Goal: Task Accomplishment & Management: Use online tool/utility

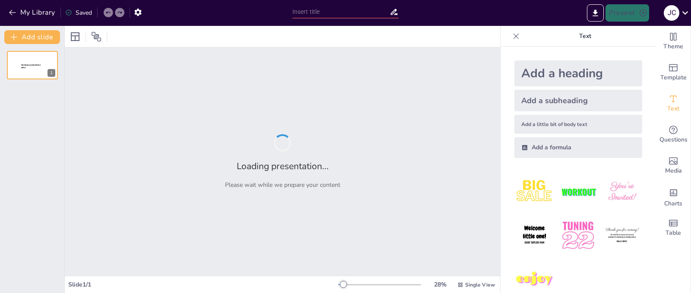
type input "Understanding Cost Minimization: Strategies for Efficient Production"
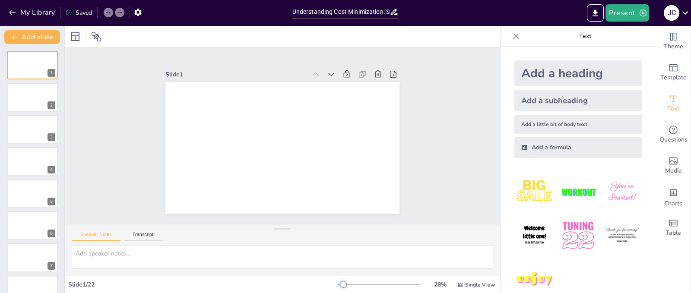
click at [556, 74] on div "Add a heading" at bounding box center [578, 73] width 128 height 26
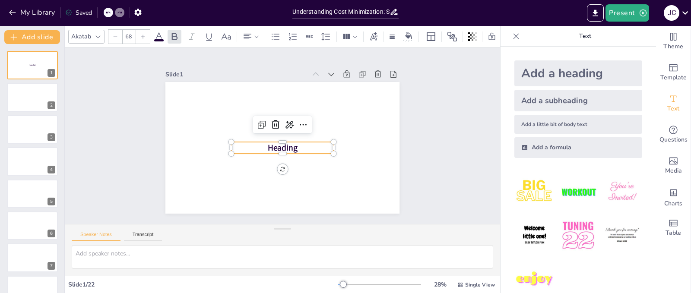
click at [305, 145] on p "Heading" at bounding box center [276, 146] width 95 height 61
click at [287, 125] on icon at bounding box center [294, 132] width 15 height 15
click at [249, 141] on p "Heading" at bounding box center [276, 146] width 95 height 61
click at [249, 141] on p "Heading" at bounding box center [279, 147] width 103 height 33
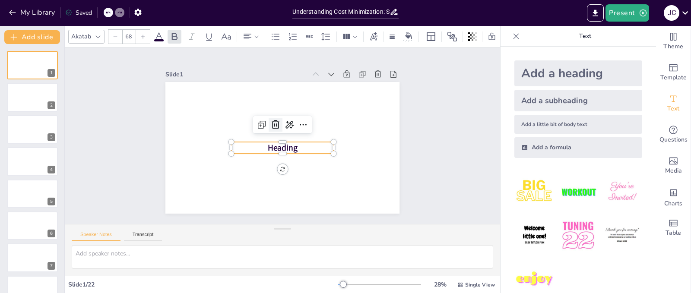
click at [275, 121] on icon at bounding box center [280, 122] width 10 height 11
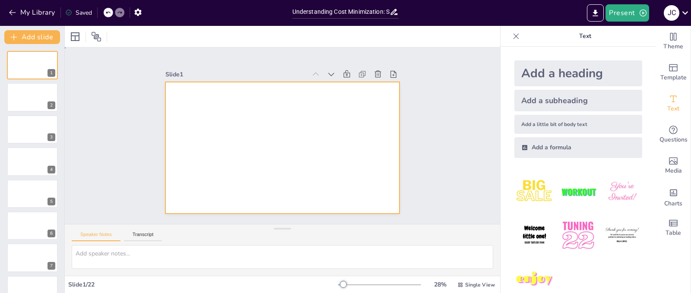
click at [273, 136] on div at bounding box center [271, 140] width 215 height 267
click at [24, 66] on div at bounding box center [32, 65] width 52 height 29
click at [220, 97] on div at bounding box center [278, 147] width 263 height 198
click at [354, 13] on input "Understanding Cost Minimization: Strategies for Efficient Production" at bounding box center [341, 12] width 98 height 13
click at [527, 71] on div "Add a heading" at bounding box center [578, 73] width 128 height 26
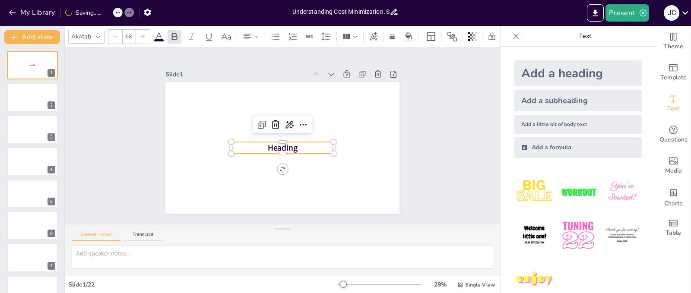
click at [354, 13] on input "Understanding Cost Minimization: Strategies for Efficient Production" at bounding box center [341, 12] width 98 height 13
click at [621, 11] on button "Present" at bounding box center [626, 12] width 43 height 17
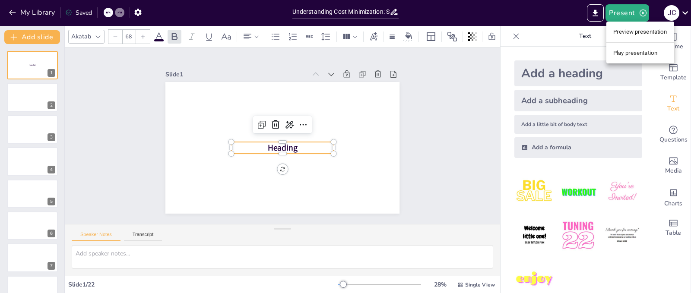
click at [624, 30] on li "Preview presentation" at bounding box center [640, 32] width 68 height 14
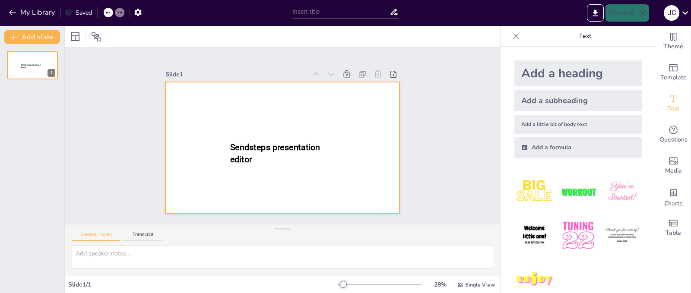
type input "Understanding Cost Minimization: Strategies for Efficient Production"
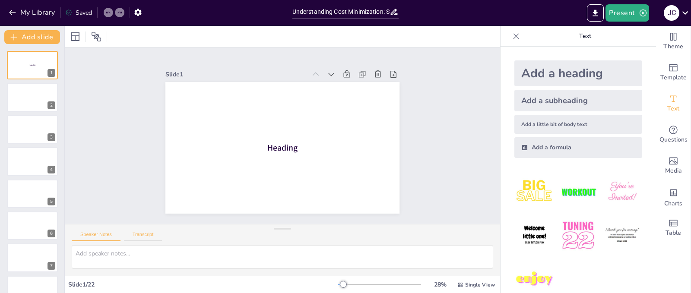
click at [141, 236] on button "Transcript" at bounding box center [143, 236] width 38 height 9
click at [76, 36] on icon at bounding box center [75, 36] width 9 height 9
click at [98, 33] on icon at bounding box center [96, 37] width 10 height 10
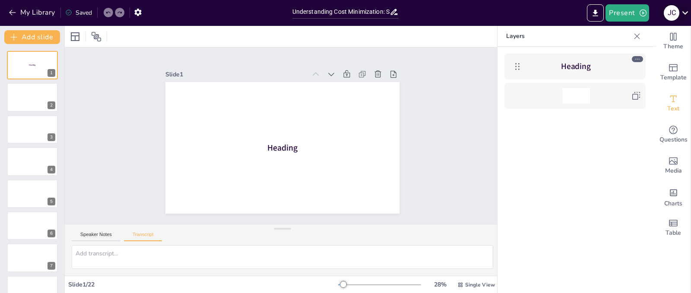
click at [685, 12] on icon at bounding box center [685, 13] width 12 height 12
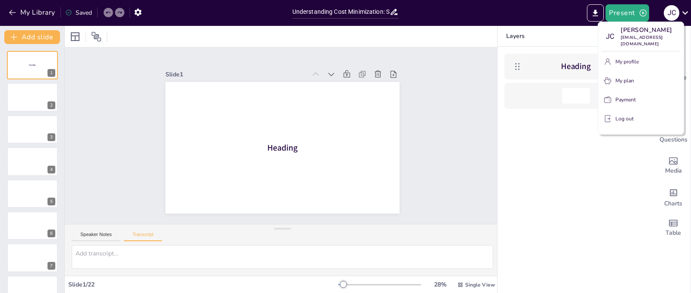
click at [345, 11] on div at bounding box center [345, 146] width 691 height 293
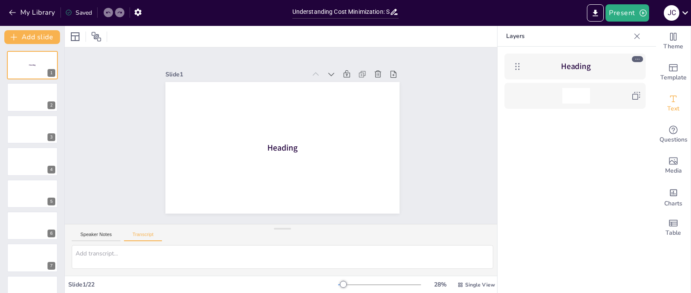
click at [392, 12] on icon at bounding box center [393, 11] width 9 height 9
click at [139, 11] on icon "button" at bounding box center [137, 12] width 7 height 7
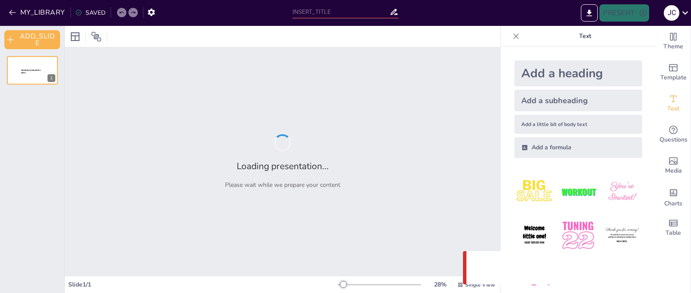
type input "Understanding Cost Minimization: Strategies for Efficient Production"
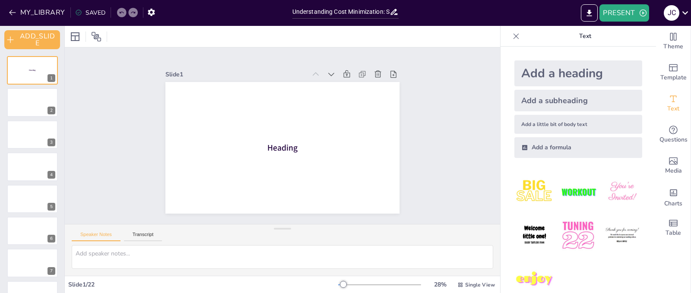
click at [93, 13] on div "SAVED" at bounding box center [90, 13] width 30 height 8
click at [51, 13] on button "MY_LIBRARY" at bounding box center [37, 13] width 62 height 14
